Goal: Check status: Verify the current state of an ongoing process or item

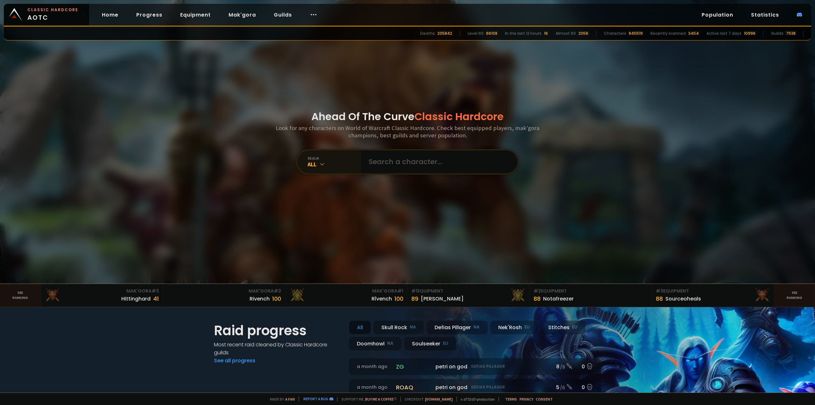
click at [332, 164] on div "All" at bounding box center [334, 163] width 53 height 7
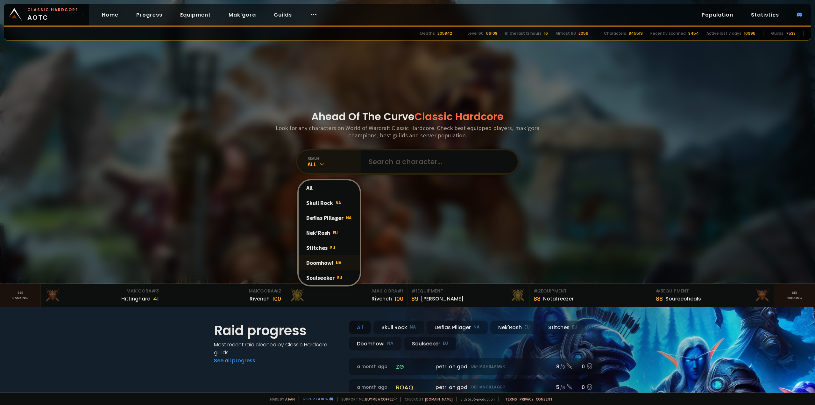
click at [331, 261] on div "Doomhowl NA" at bounding box center [329, 262] width 61 height 15
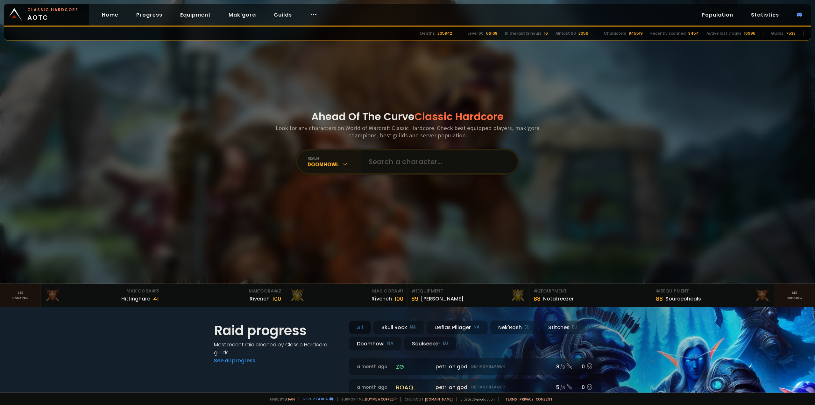
click at [402, 161] on input "text" at bounding box center [437, 161] width 145 height 23
type input "mobettathanu"
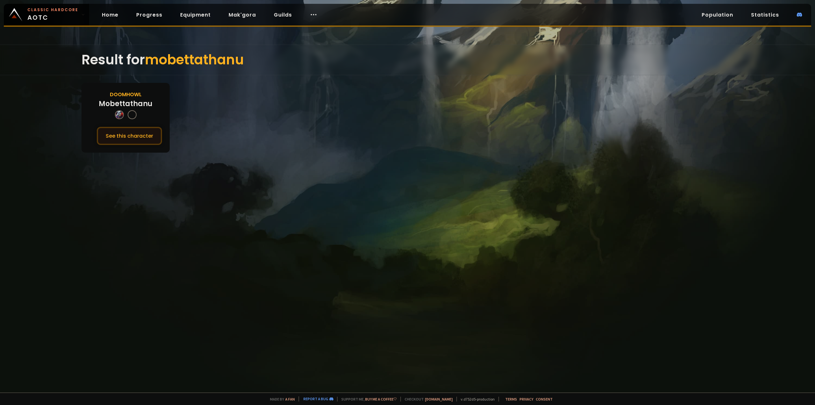
click at [147, 138] on button "See this character" at bounding box center [129, 136] width 65 height 18
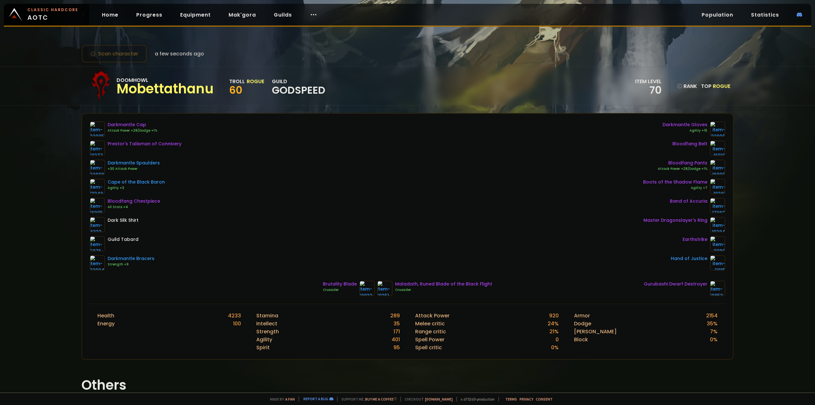
click at [40, 179] on div "Scan character a few seconds ago Doomhowl Mobettathanu Troll Rogue 60 guild god…" at bounding box center [407, 196] width 815 height 392
